Goal: Task Accomplishment & Management: Manage account settings

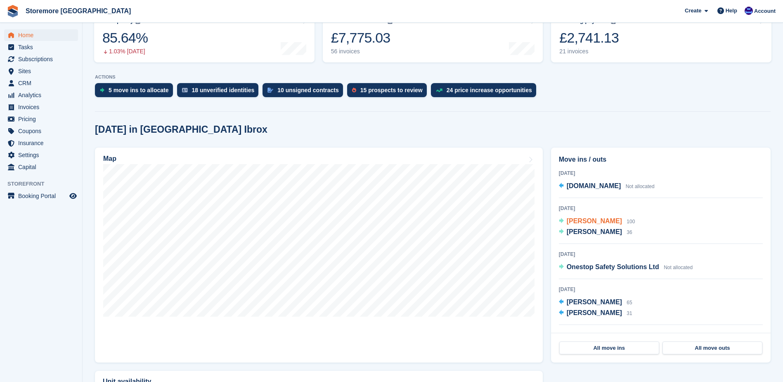
scroll to position [124, 0]
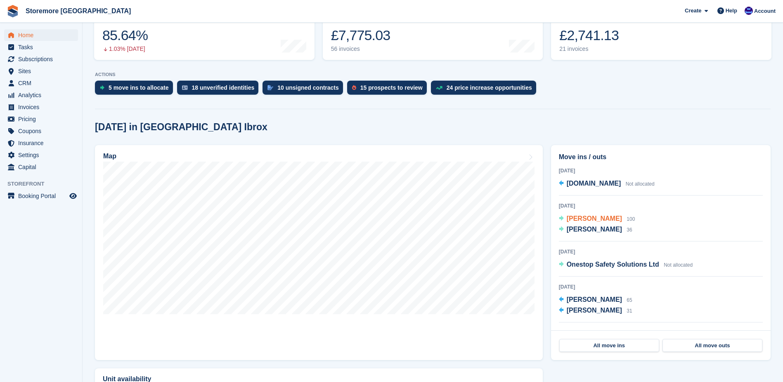
click at [590, 220] on span "David Hunter" at bounding box center [594, 218] width 55 height 7
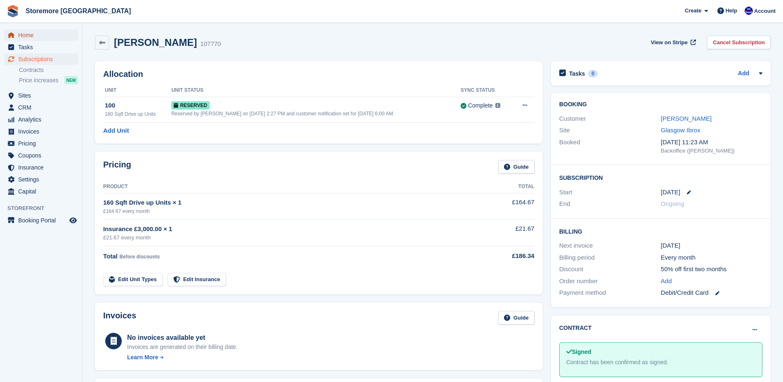
click at [47, 35] on span "Home" at bounding box center [43, 35] width 50 height 12
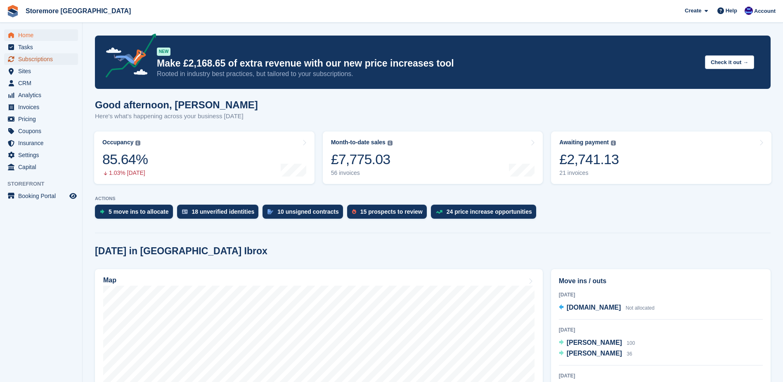
click at [65, 61] on span "Subscriptions" at bounding box center [43, 59] width 50 height 12
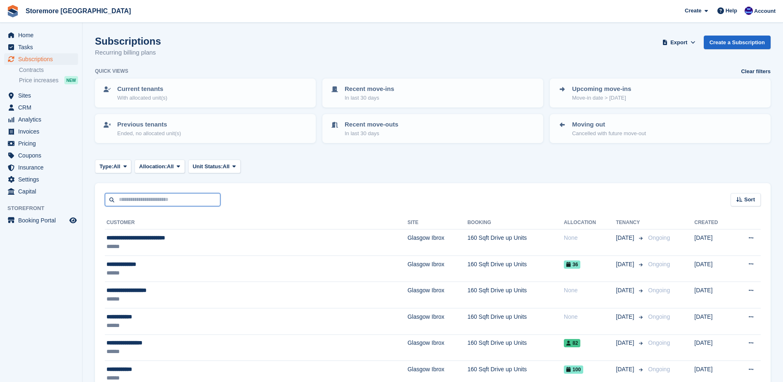
click at [154, 199] on input "text" at bounding box center [163, 200] width 116 height 14
type input "****"
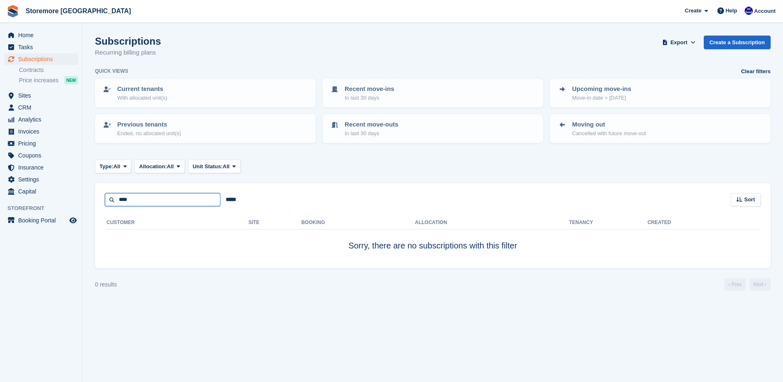
click at [132, 199] on input "****" at bounding box center [163, 200] width 116 height 14
type input "*"
type input "****"
click at [65, 40] on span "Home" at bounding box center [43, 35] width 50 height 12
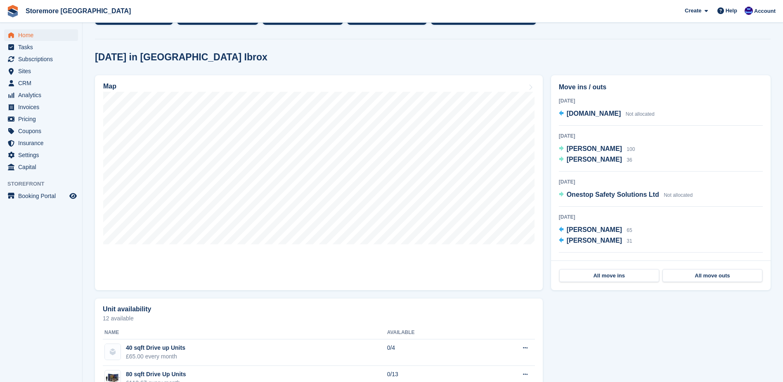
scroll to position [206, 0]
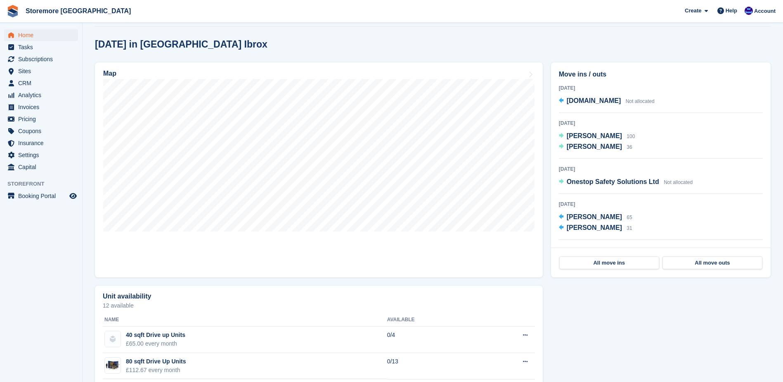
click at [612, 256] on div "All move ins All move outs" at bounding box center [661, 262] width 220 height 30
click at [611, 268] on link "All move ins" at bounding box center [610, 262] width 100 height 13
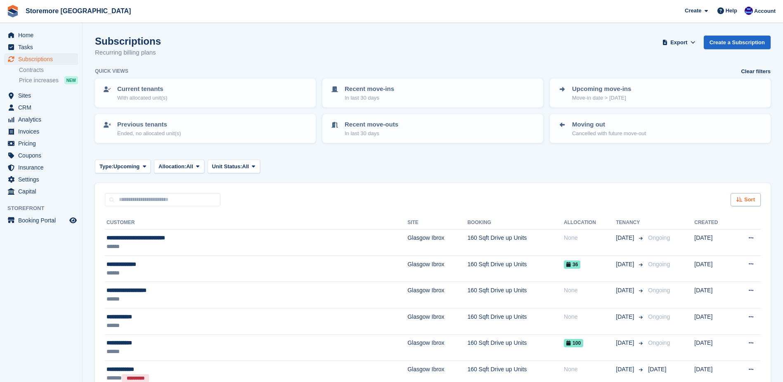
click at [754, 196] on span "Sort" at bounding box center [750, 199] width 11 height 8
click at [700, 254] on span "Move in date" at bounding box center [711, 251] width 33 height 7
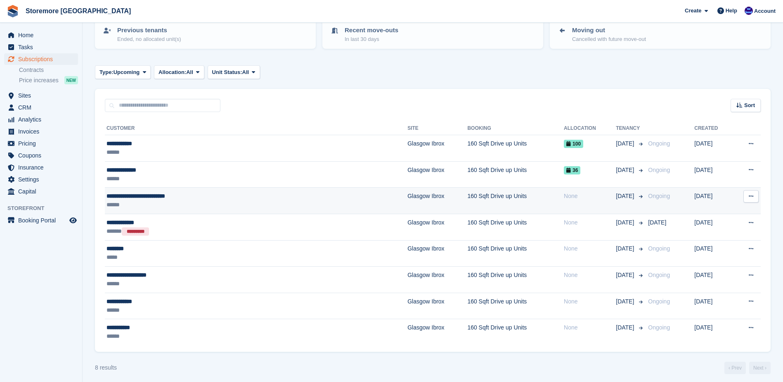
scroll to position [99, 0]
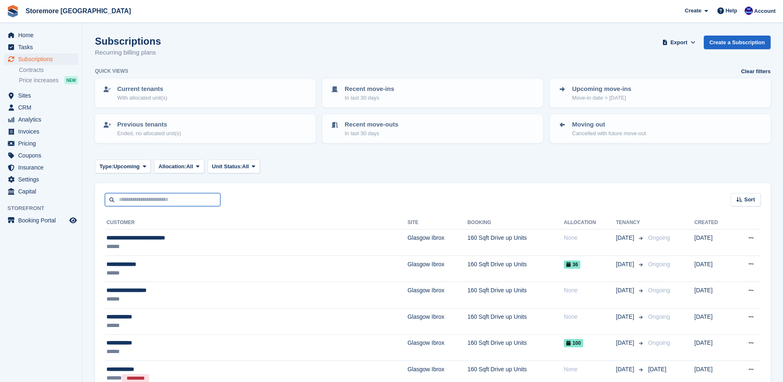
click at [126, 197] on input "text" at bounding box center [163, 200] width 116 height 14
type input "**"
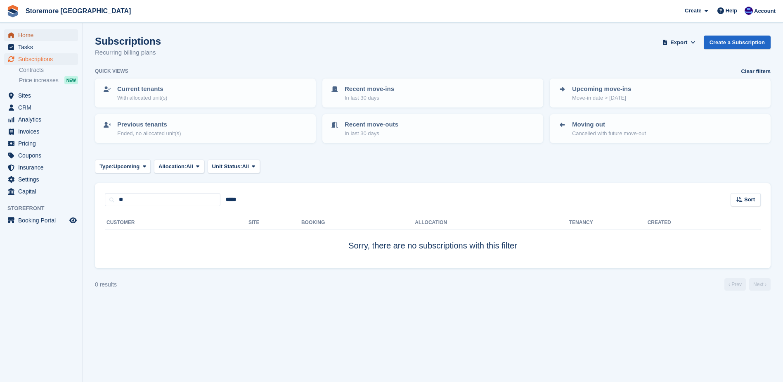
click at [39, 37] on span "Home" at bounding box center [43, 35] width 50 height 12
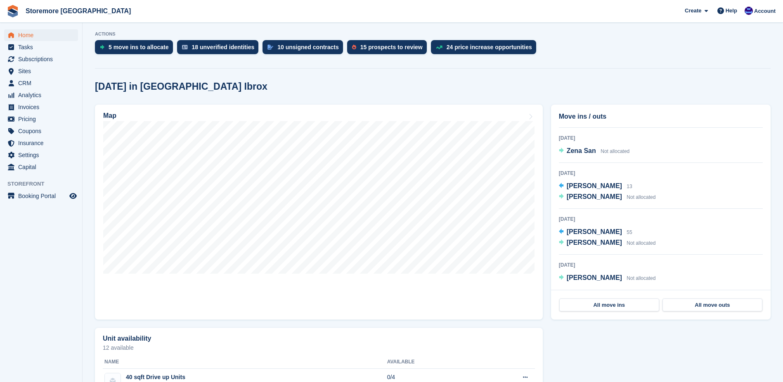
scroll to position [165, 0]
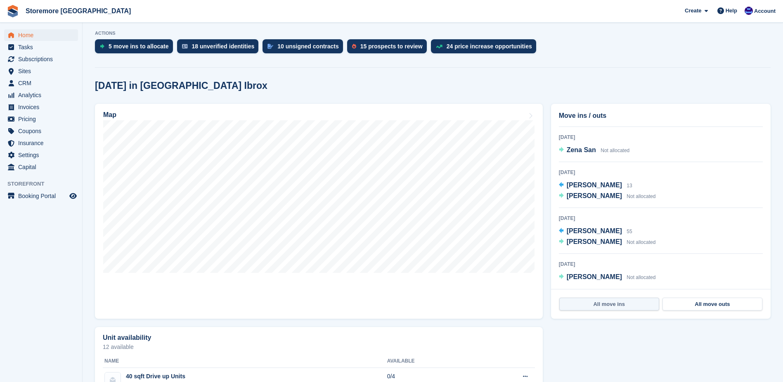
click at [610, 303] on link "All move ins" at bounding box center [610, 303] width 100 height 13
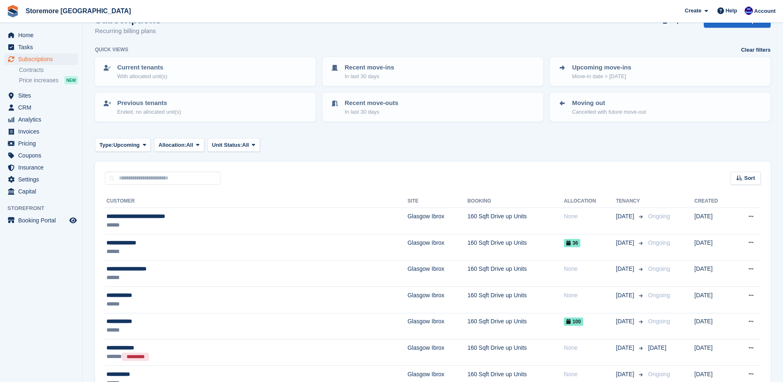
scroll to position [16, 0]
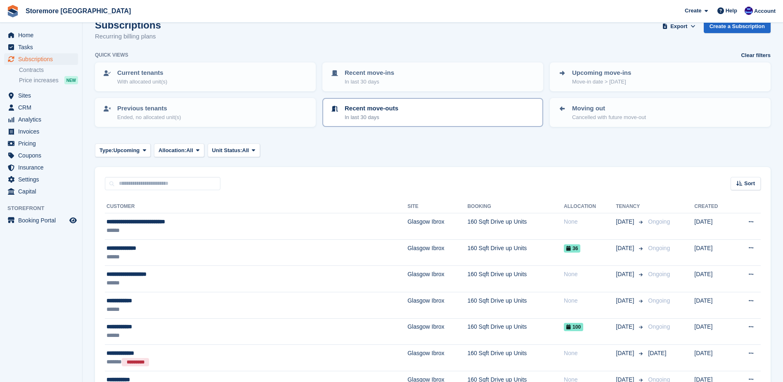
click at [365, 115] on p "In last 30 days" at bounding box center [372, 117] width 54 height 8
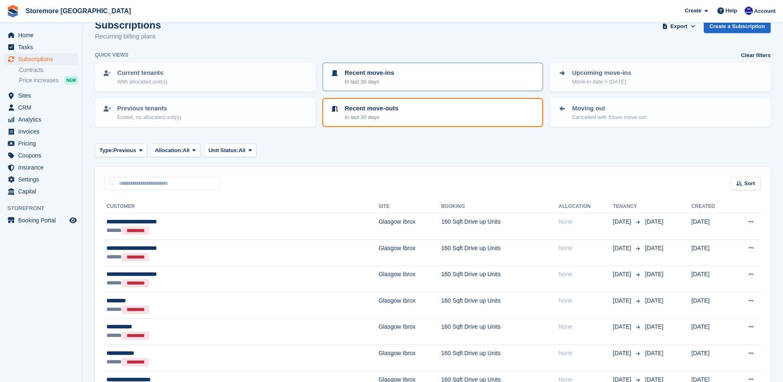
click at [367, 84] on p "In last 30 days" at bounding box center [370, 82] width 50 height 8
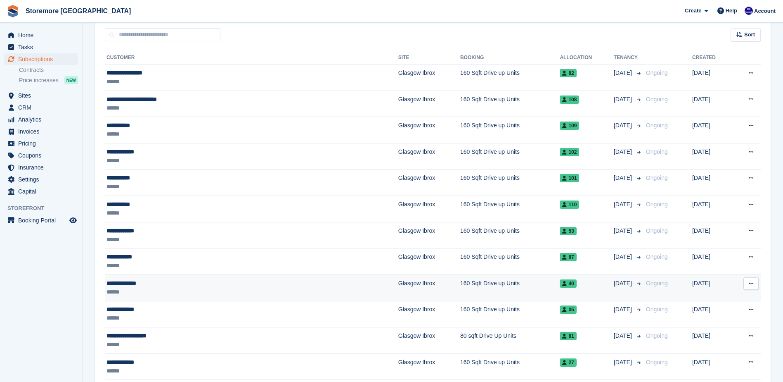
scroll to position [181, 0]
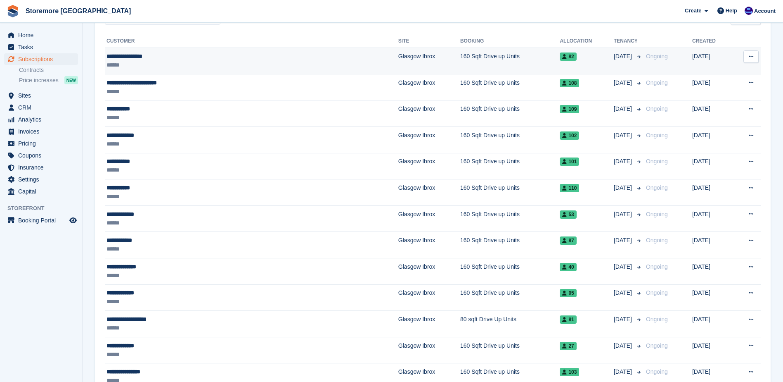
click at [128, 57] on div "**********" at bounding box center [193, 56] width 173 height 9
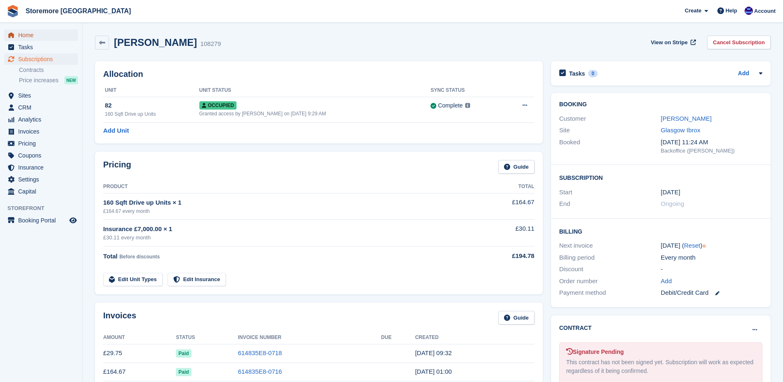
click at [27, 39] on span "Home" at bounding box center [43, 35] width 50 height 12
